Goal: Answer question/provide support: Share knowledge or assist other users

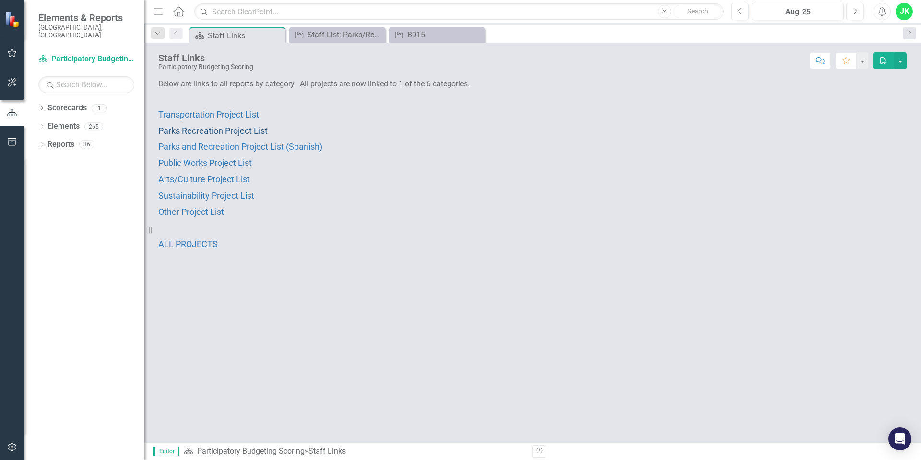
click at [223, 131] on span "Parks Recreation Project List" at bounding box center [212, 131] width 109 height 10
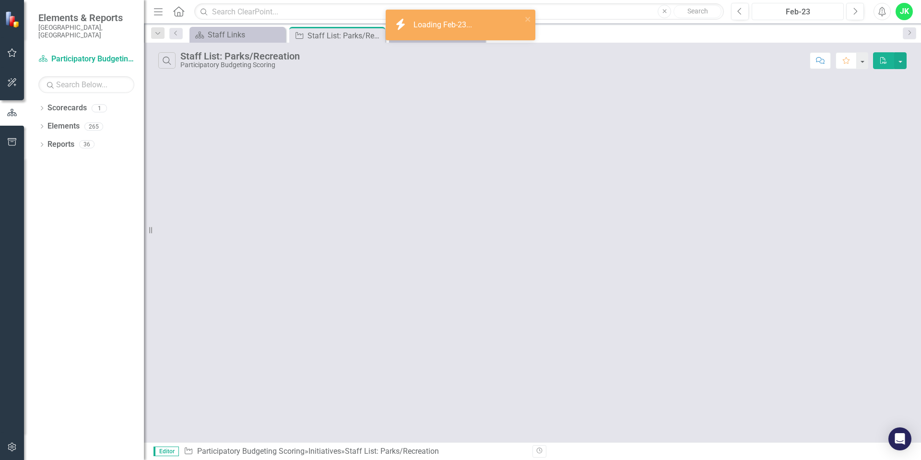
click at [813, 12] on div "Feb-23" at bounding box center [797, 12] width 85 height 12
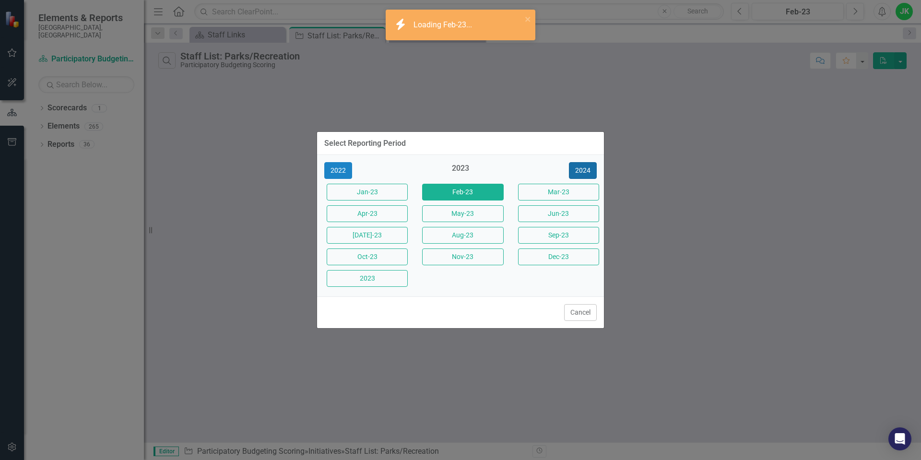
click at [585, 167] on button "2024" at bounding box center [583, 170] width 28 height 17
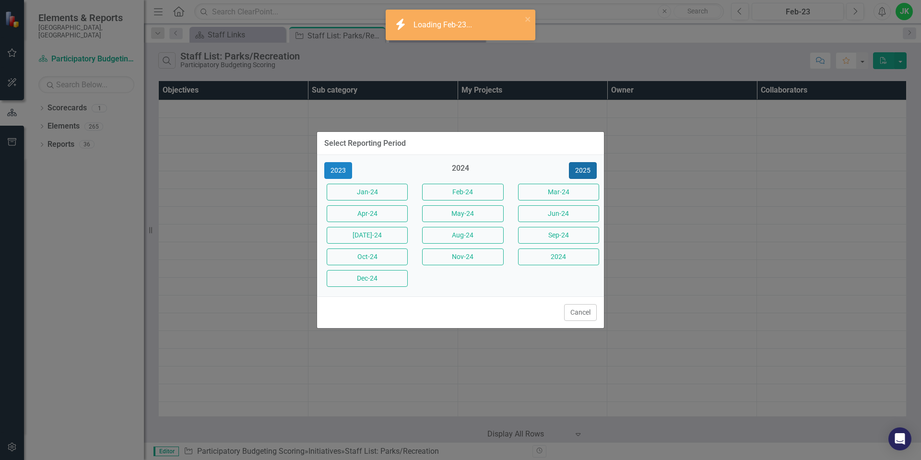
click at [585, 166] on button "2025" at bounding box center [583, 170] width 28 height 17
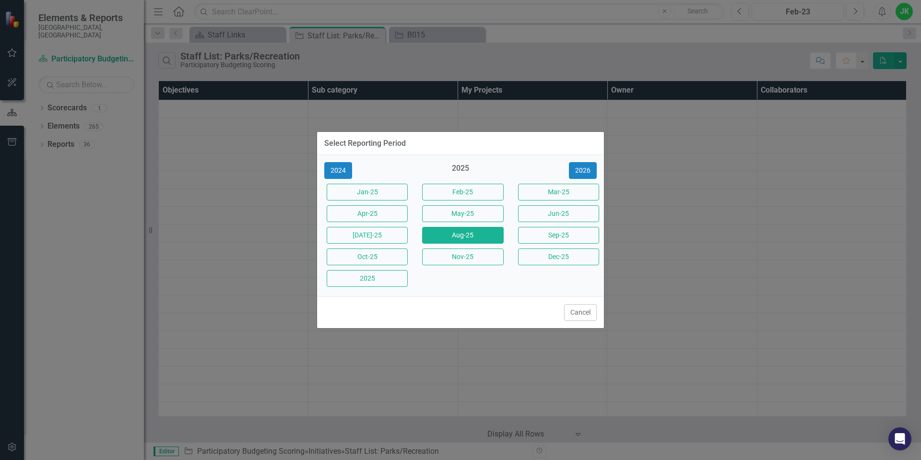
click at [471, 235] on button "Aug-25" at bounding box center [462, 235] width 81 height 17
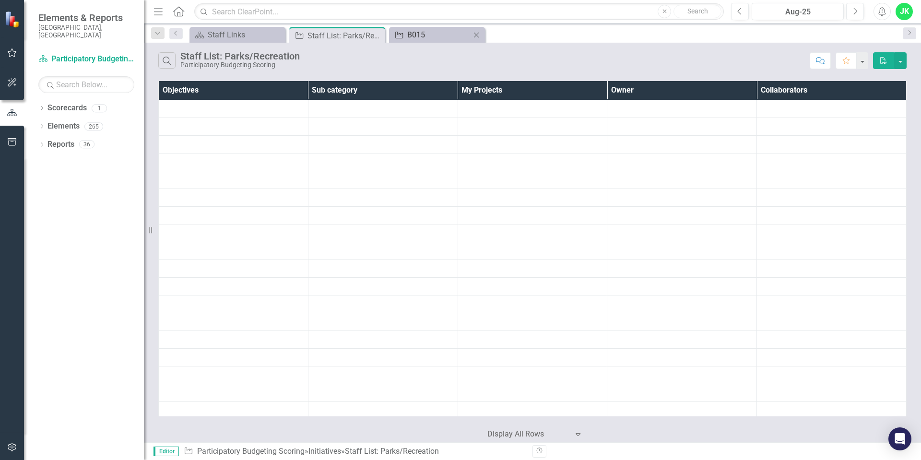
click at [434, 38] on div "B015" at bounding box center [438, 35] width 63 height 12
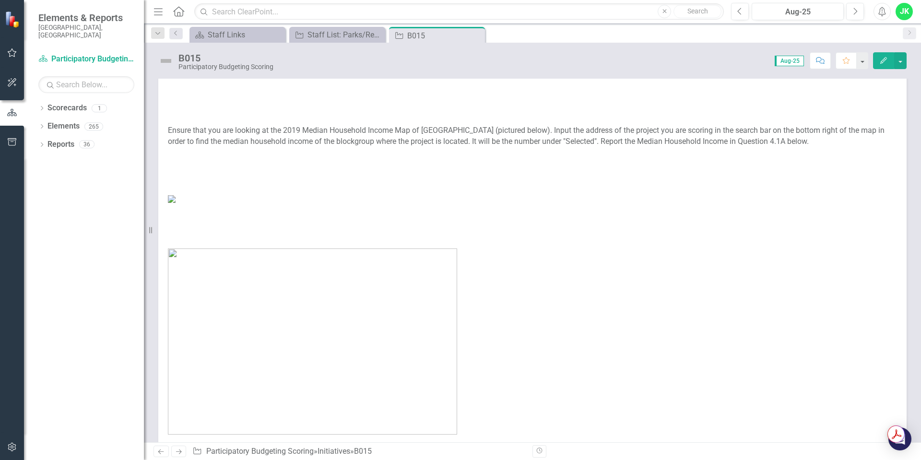
scroll to position [240, 0]
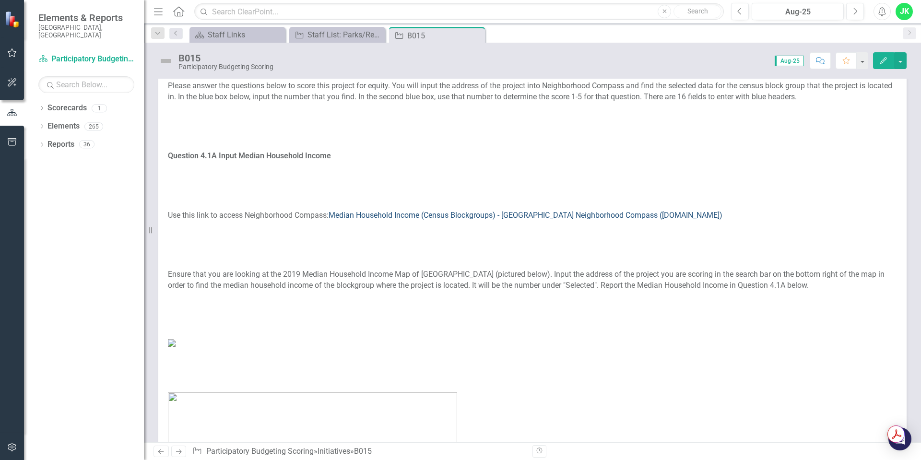
drag, startPoint x: 331, startPoint y: 217, endPoint x: 385, endPoint y: 216, distance: 54.7
click at [385, 216] on p "Use this link to access Neighborhood Compass: Median Household Income (Census B…" at bounding box center [532, 215] width 729 height 15
drag, startPoint x: 703, startPoint y: 220, endPoint x: 354, endPoint y: 212, distance: 349.3
click at [357, 211] on p "Use this link to access Neighborhood Compass: Median Household Income (Census B…" at bounding box center [532, 215] width 729 height 15
drag, startPoint x: 205, startPoint y: 214, endPoint x: 317, endPoint y: 214, distance: 111.3
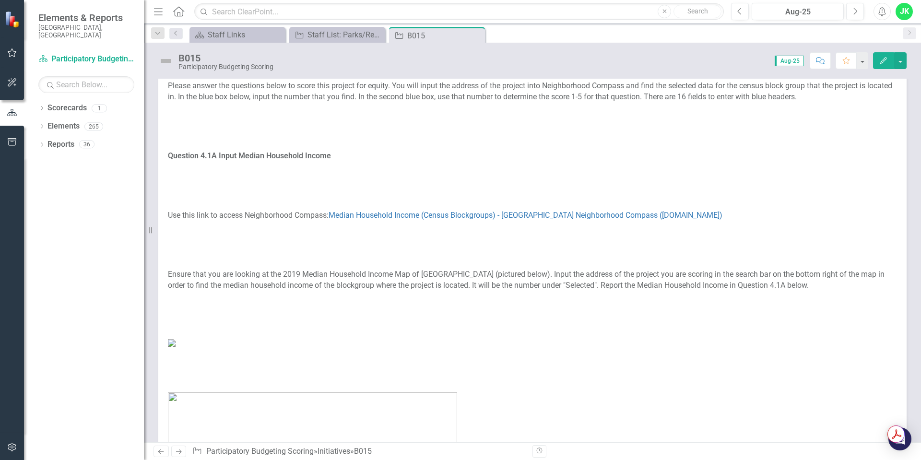
click at [317, 214] on p "Use this link to access Neighborhood Compass: Median Household Income (Census B…" at bounding box center [532, 215] width 729 height 15
click at [317, 236] on p at bounding box center [532, 230] width 729 height 15
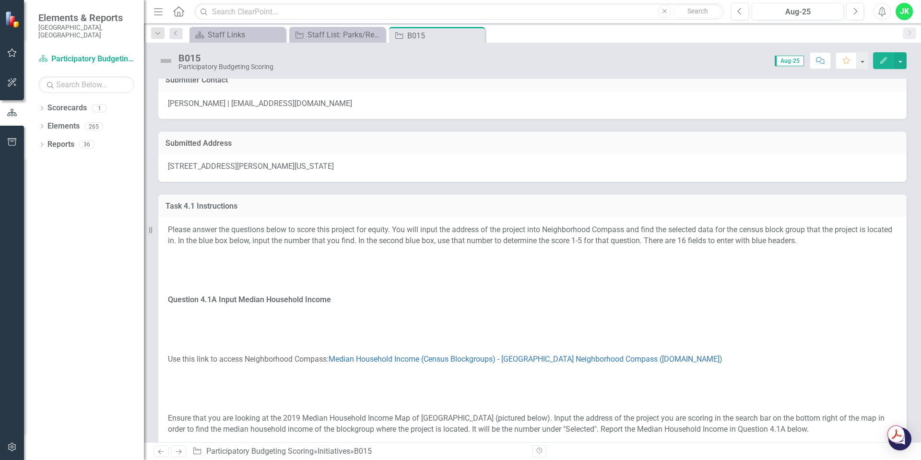
scroll to position [192, 0]
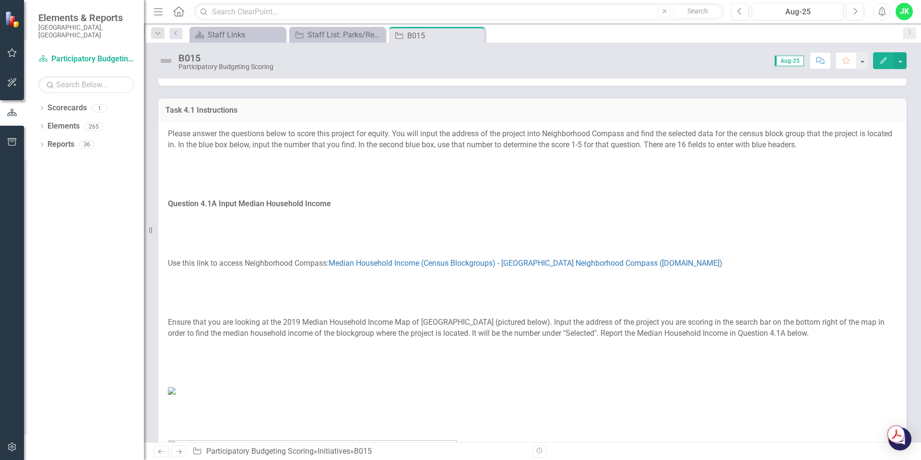
click at [316, 265] on p "Use this link to access Neighborhood Compass: Median Household Income (Census B…" at bounding box center [532, 263] width 729 height 15
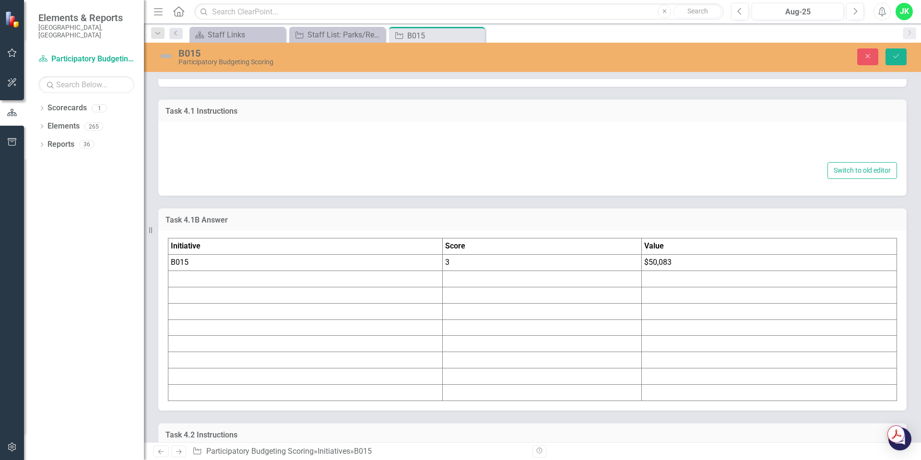
type textarea "<p>Please answer the questions below to score this project for equity. You will…"
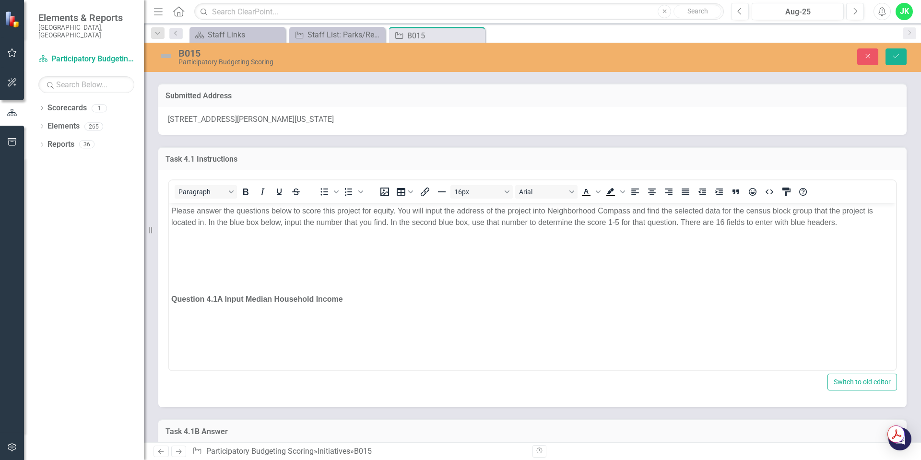
scroll to position [48, 0]
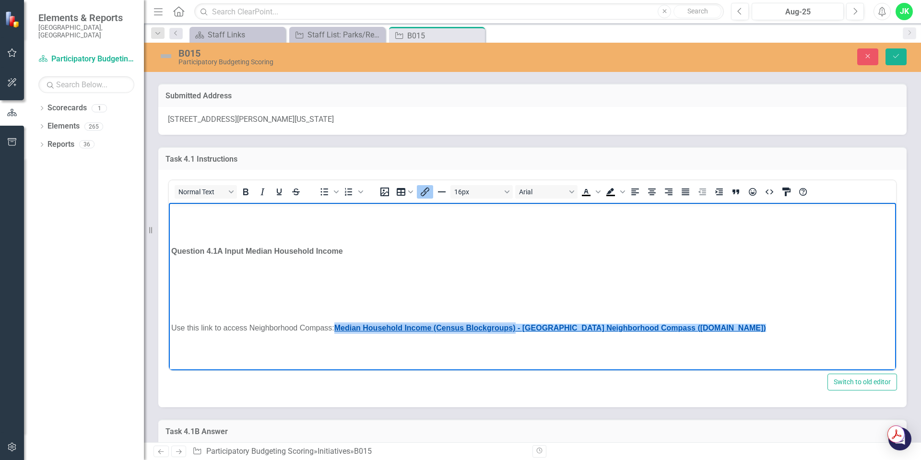
drag, startPoint x: 336, startPoint y: 328, endPoint x: 517, endPoint y: 328, distance: 181.3
click at [517, 328] on p "Use this link to access Neighborhood Compass: Median Household Income (Census B…" at bounding box center [532, 328] width 722 height 12
copy link "Median Household Income (Census Blockgroups)"
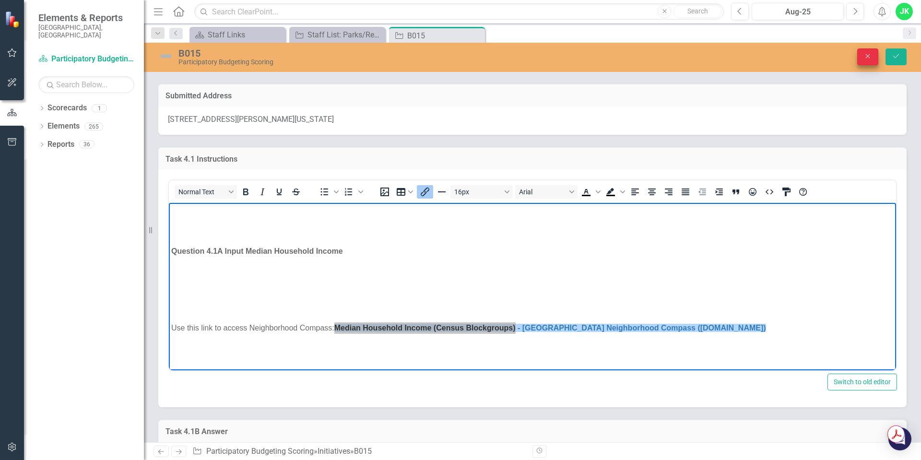
click at [870, 57] on icon "Close" at bounding box center [868, 56] width 9 height 7
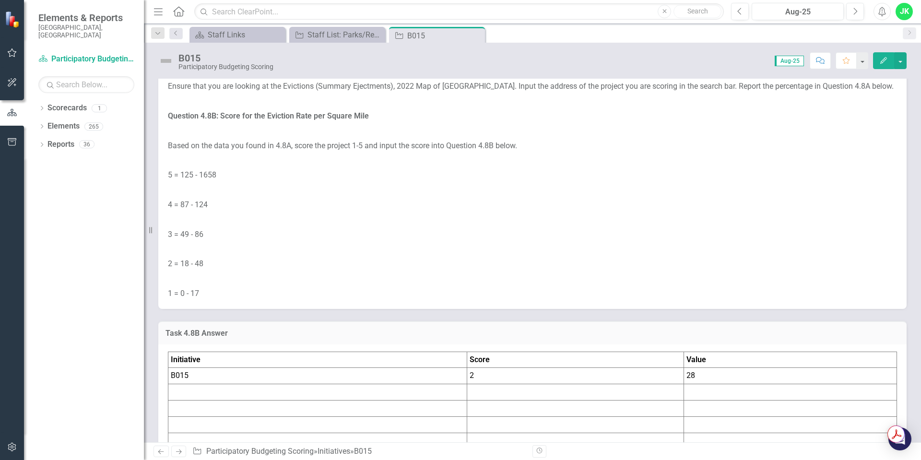
scroll to position [4749, 0]
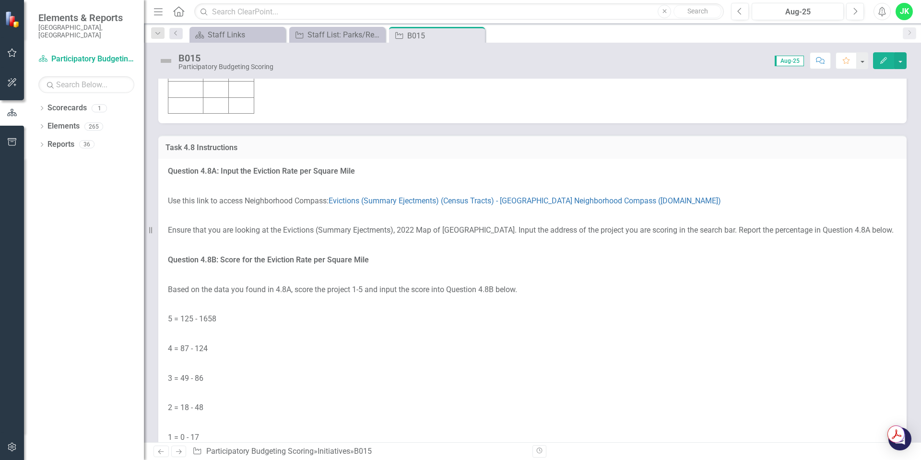
click at [309, 207] on p "Use this link to access Neighborhood Compass: Evictions (Summary Ejectments) (C…" at bounding box center [532, 201] width 729 height 15
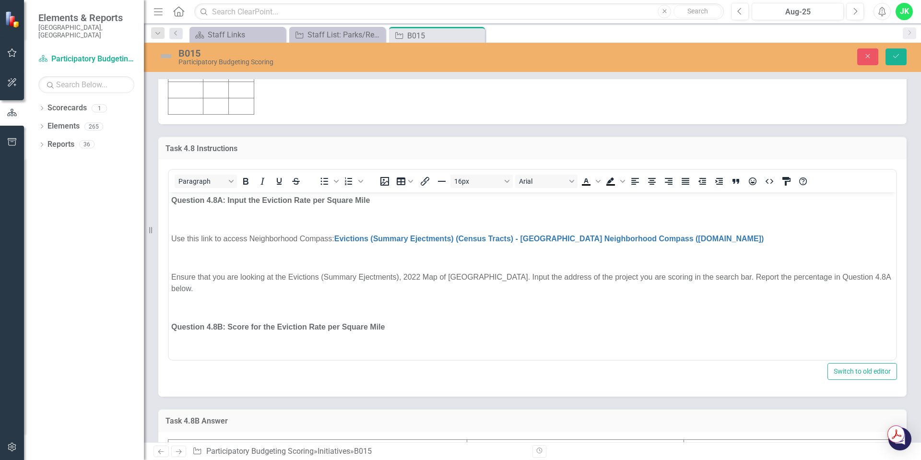
scroll to position [0, 0]
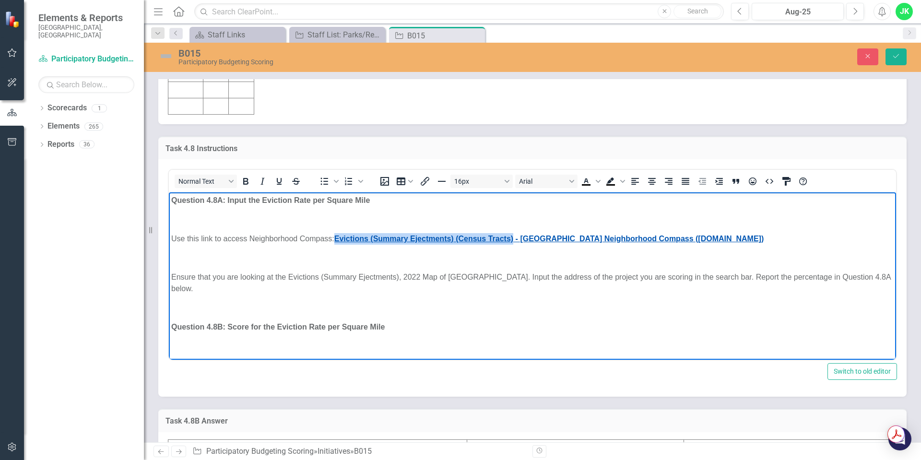
drag, startPoint x: 335, startPoint y: 238, endPoint x: 526, endPoint y: 258, distance: 191.9
click at [515, 236] on p "Use this link to access Neighborhood Compass: Evictions (Summary Ejectments) (C…" at bounding box center [532, 239] width 722 height 12
copy p "Evictions (Summary Ejectments) (Census Tracts)"
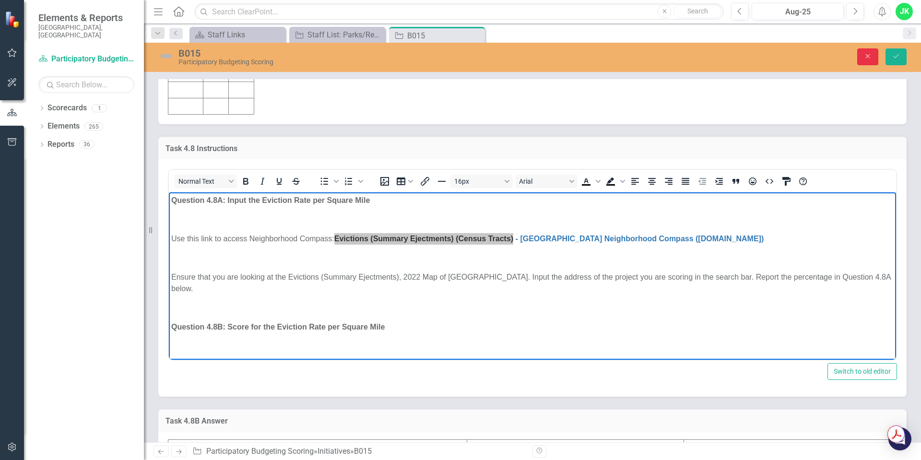
click at [864, 56] on icon "Close" at bounding box center [868, 56] width 9 height 7
